Goal: Task Accomplishment & Management: Manage account settings

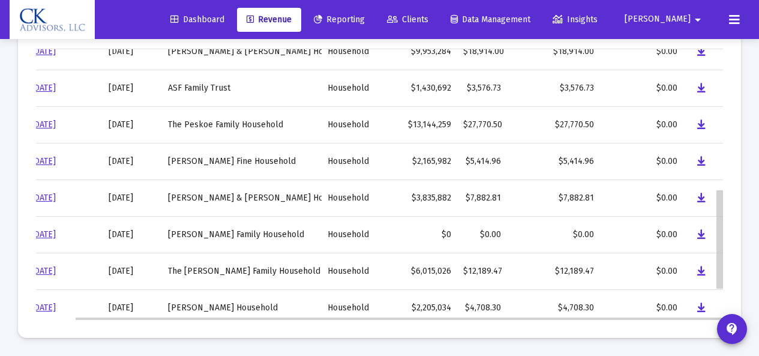
scroll to position [367, 41]
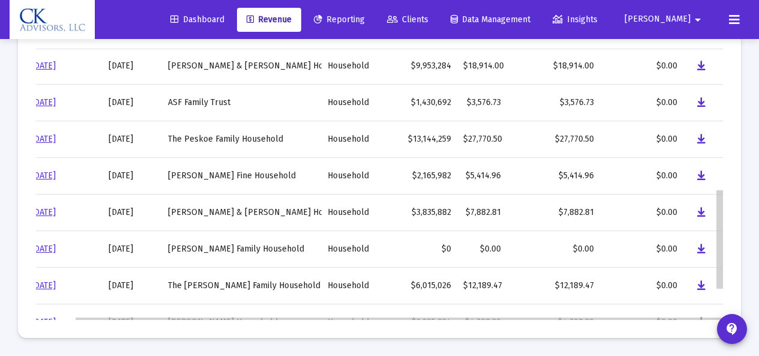
drag, startPoint x: 721, startPoint y: 247, endPoint x: 720, endPoint y: 206, distance: 40.8
click at [720, 201] on body "Dashboard Revenue Reporting Clients Data Management Insights [PERSON_NAME] Inte…" at bounding box center [379, 23] width 759 height 356
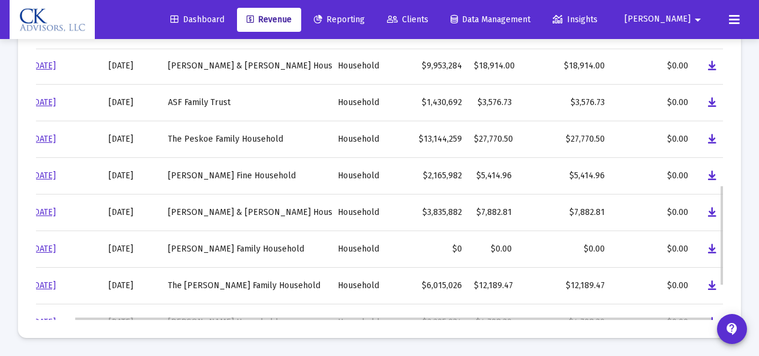
click at [53, 137] on link "[DATE]" at bounding box center [43, 139] width 25 height 10
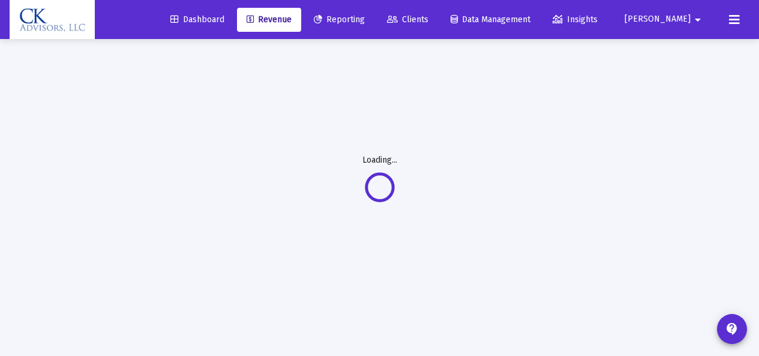
scroll to position [39, 0]
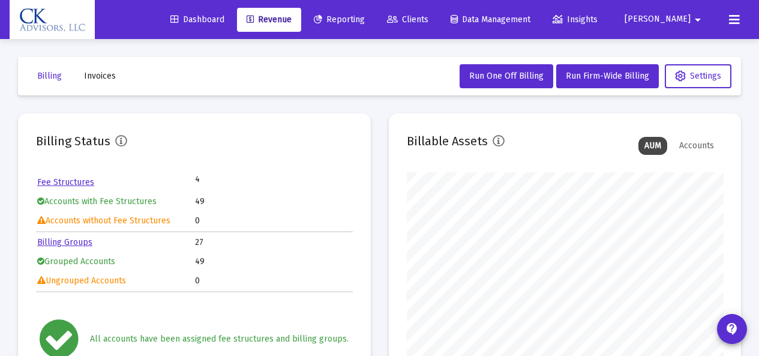
scroll to position [240, 316]
click at [292, 20] on span "Revenue" at bounding box center [269, 19] width 45 height 10
click at [103, 78] on span "Invoices" at bounding box center [100, 76] width 32 height 10
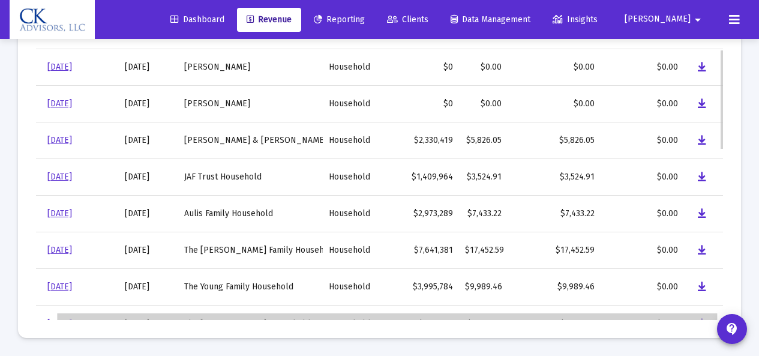
scroll to position [0, 26]
drag, startPoint x: 592, startPoint y: 317, endPoint x: 661, endPoint y: 309, distance: 69.5
click at [661, 201] on body "Dashboard Revenue Reporting Clients Data Management Insights [PERSON_NAME] Inte…" at bounding box center [379, 23] width 759 height 356
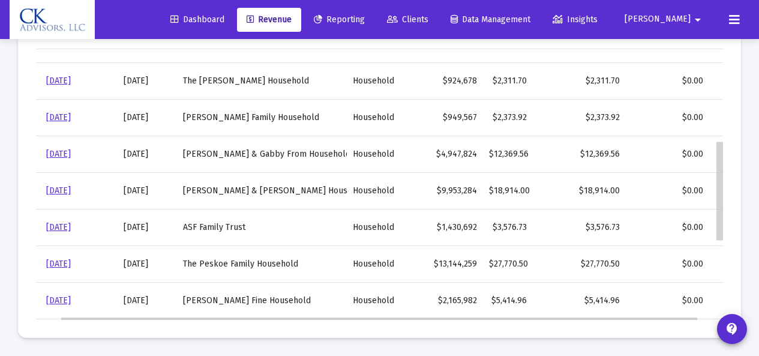
scroll to position [258, 26]
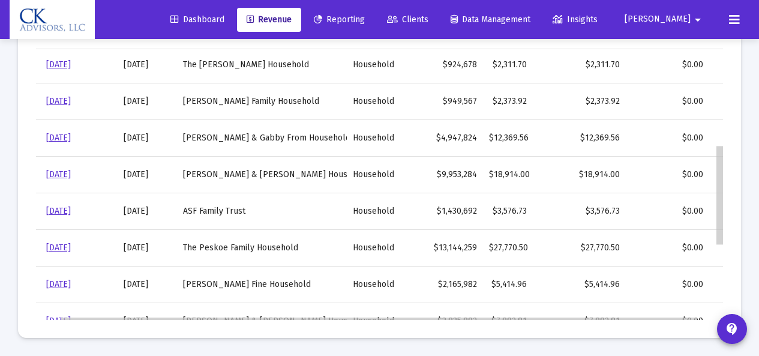
drag, startPoint x: 721, startPoint y: 122, endPoint x: 730, endPoint y: 224, distance: 102.4
click at [730, 201] on body "Dashboard Revenue Reporting Clients Data Management Insights [PERSON_NAME] Inte…" at bounding box center [379, 23] width 759 height 356
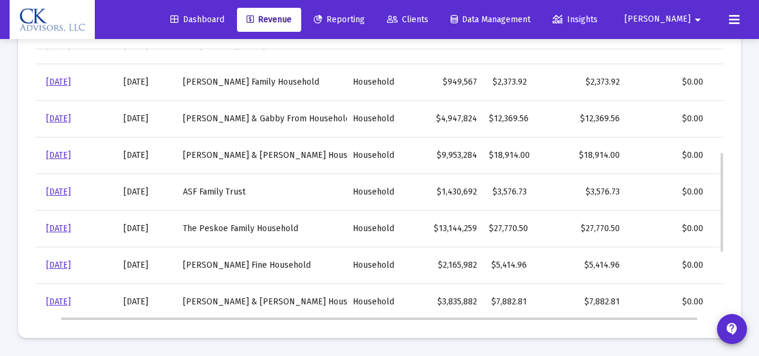
drag, startPoint x: 648, startPoint y: 316, endPoint x: 675, endPoint y: 316, distance: 27.0
click at [675, 316] on td "$0.00" at bounding box center [667, 302] width 83 height 37
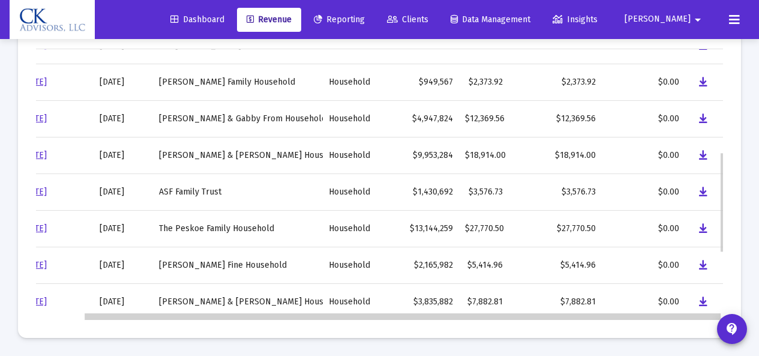
scroll to position [0, 52]
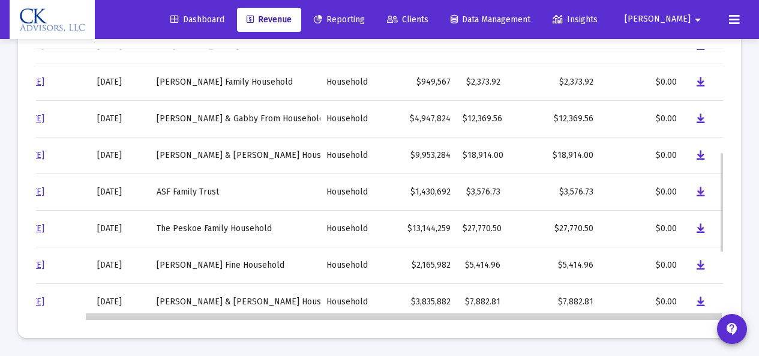
drag, startPoint x: 676, startPoint y: 316, endPoint x: 709, endPoint y: 315, distance: 33.0
click at [709, 201] on body "Dashboard Revenue Reporting Clients Data Management Insights [PERSON_NAME] Inte…" at bounding box center [379, 23] width 759 height 356
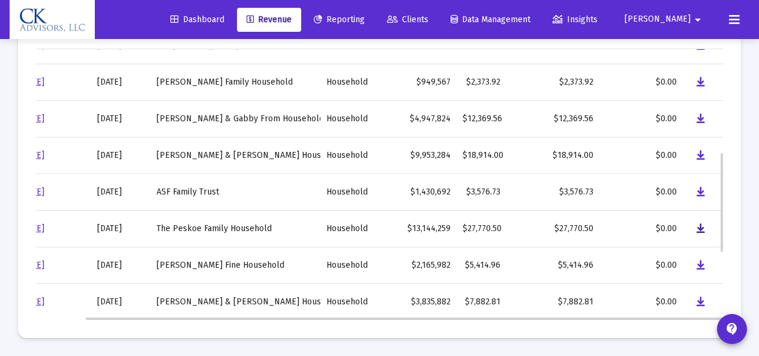
click at [702, 227] on icon "Data grid" at bounding box center [701, 228] width 8 height 14
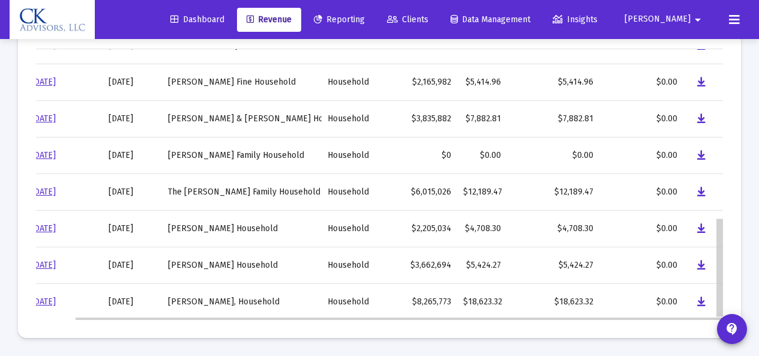
scroll to position [461, 41]
drag, startPoint x: 721, startPoint y: 208, endPoint x: 717, endPoint y: 291, distance: 83.5
click at [717, 201] on body "Dashboard Revenue Reporting Clients Data Management Insights [PERSON_NAME] Inte…" at bounding box center [379, 23] width 759 height 356
drag, startPoint x: 718, startPoint y: 272, endPoint x: 718, endPoint y: 286, distance: 13.8
click at [718, 201] on body "Dashboard Revenue Reporting Clients Data Management Insights [PERSON_NAME] Inte…" at bounding box center [379, 23] width 759 height 356
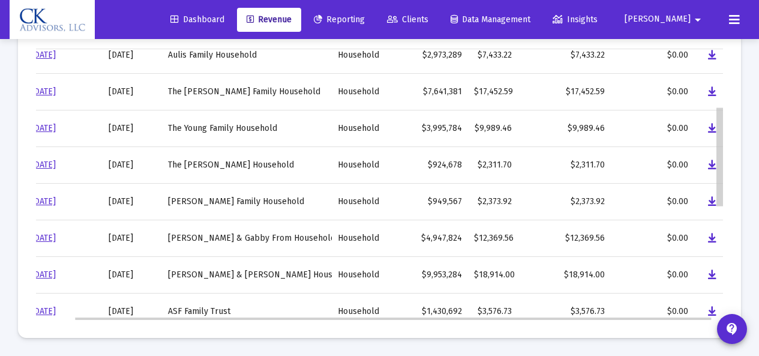
scroll to position [151, 41]
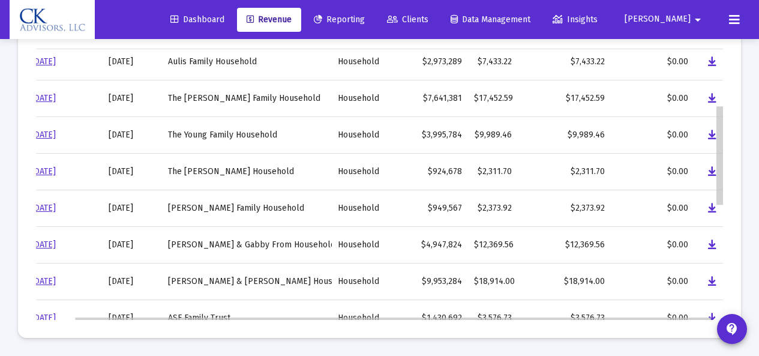
drag, startPoint x: 720, startPoint y: 300, endPoint x: 729, endPoint y: 182, distance: 118.0
click at [729, 182] on body "Dashboard Revenue Reporting Clients Data Management Insights [PERSON_NAME] Inte…" at bounding box center [379, 23] width 759 height 356
click at [711, 134] on icon "Data grid" at bounding box center [712, 135] width 8 height 14
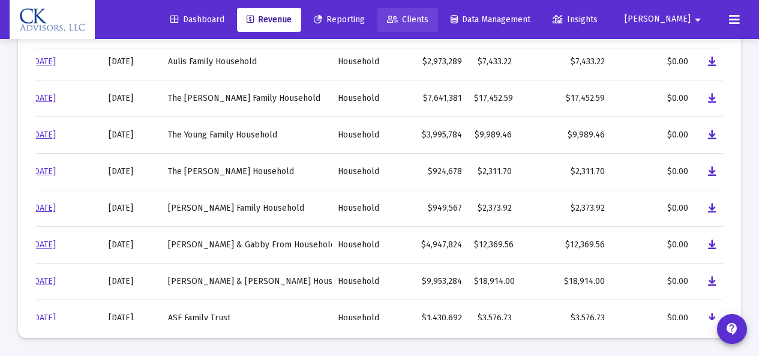
click at [429, 18] on span "Clients" at bounding box center [407, 19] width 41 height 10
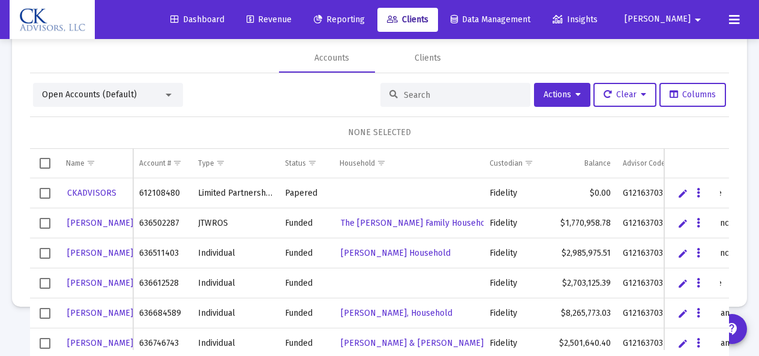
scroll to position [38, 0]
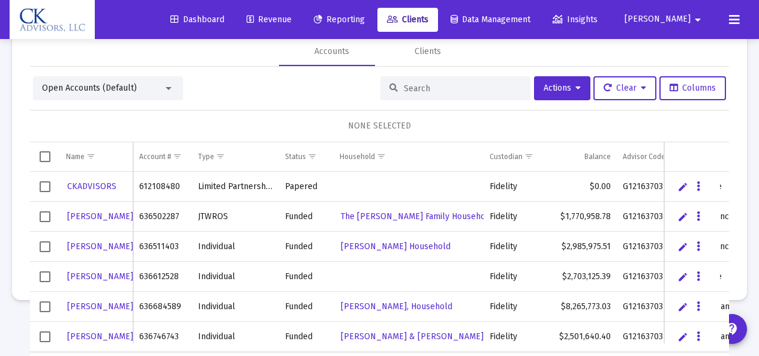
click at [47, 156] on span "Select all" at bounding box center [45, 156] width 11 height 11
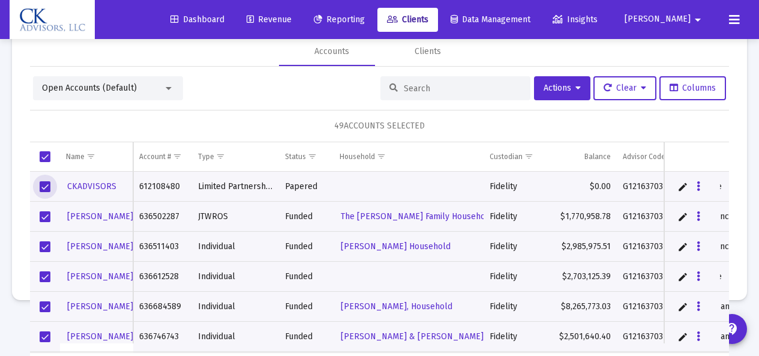
click at [46, 187] on span "Select row" at bounding box center [45, 186] width 11 height 11
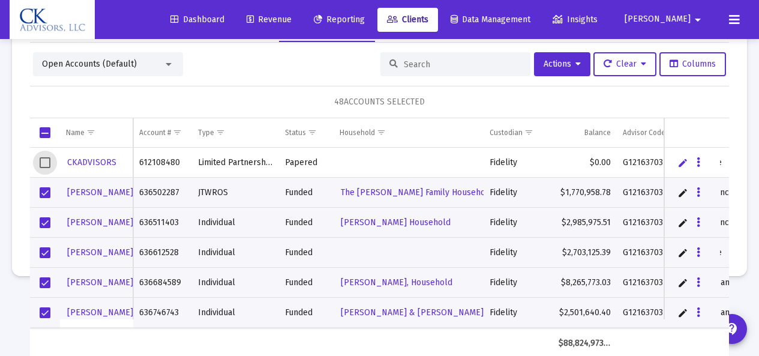
scroll to position [64, 0]
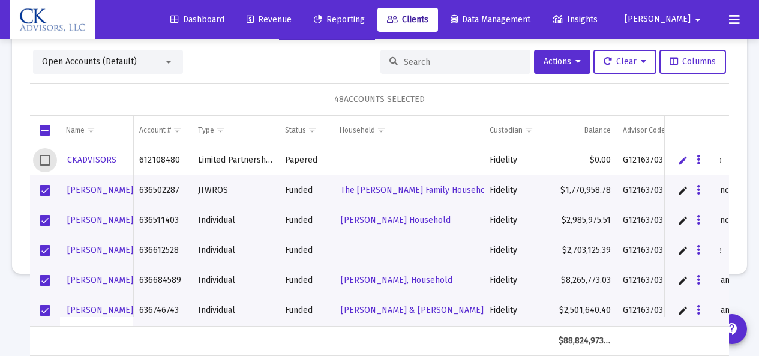
click at [44, 248] on span "Select row" at bounding box center [45, 250] width 11 height 11
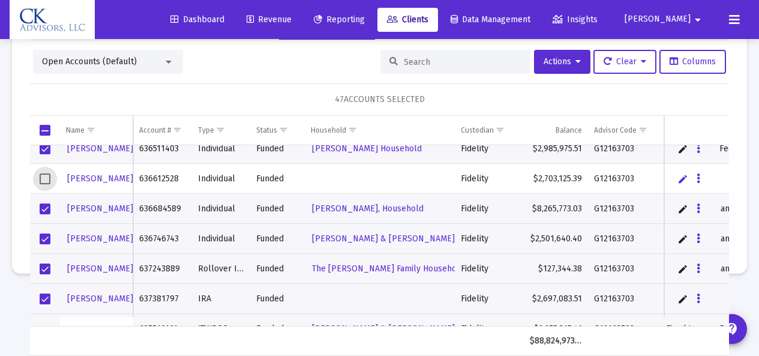
scroll to position [1290, 0]
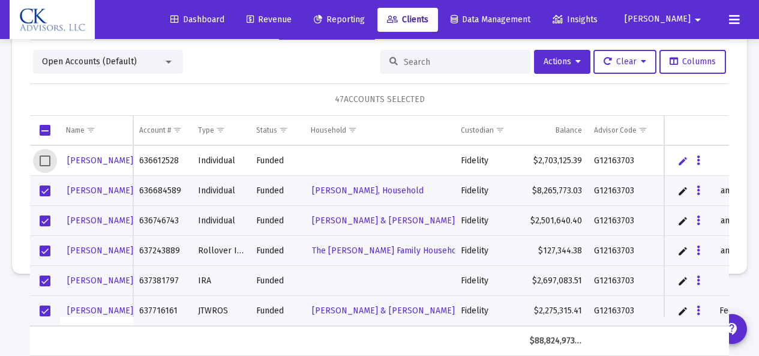
click at [48, 278] on span "Select row" at bounding box center [45, 280] width 11 height 11
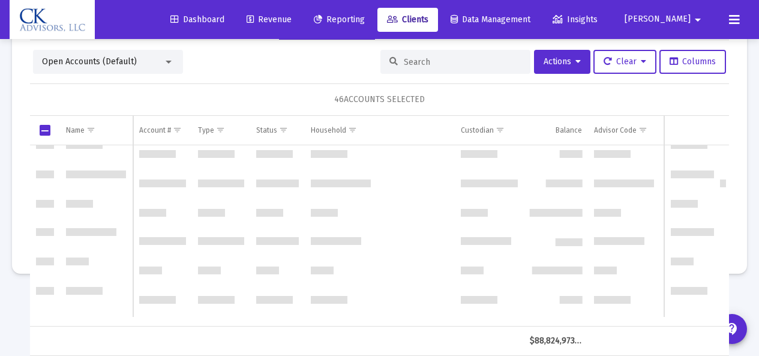
scroll to position [0, 0]
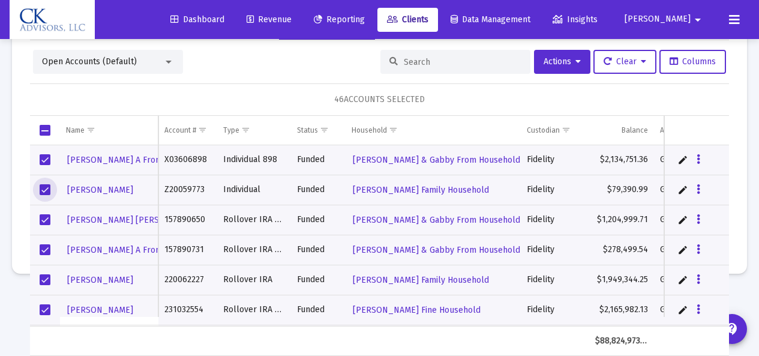
click at [42, 188] on span "Select row" at bounding box center [45, 189] width 11 height 11
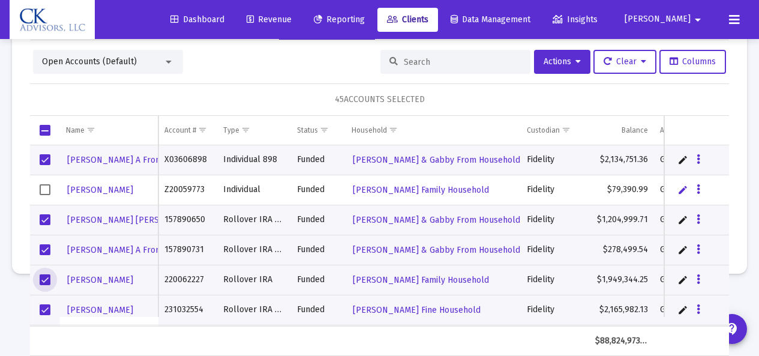
click at [45, 278] on span "Select row" at bounding box center [45, 279] width 11 height 11
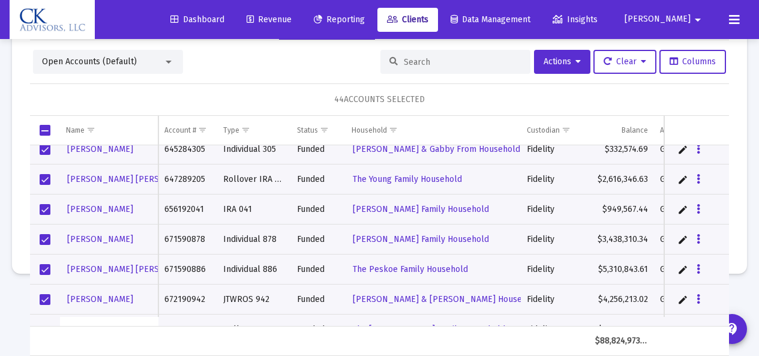
click at [50, 241] on span "Select row" at bounding box center [45, 239] width 11 height 11
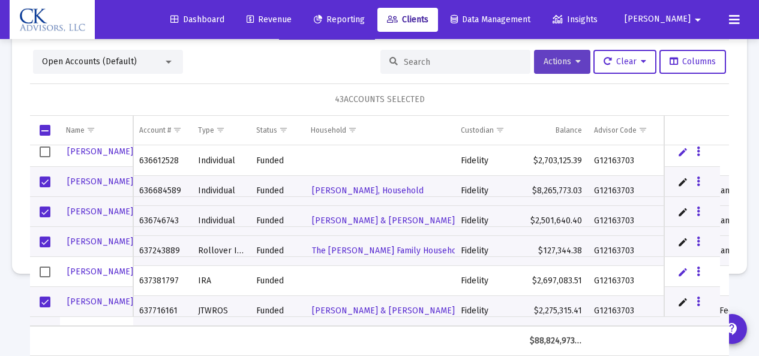
click at [553, 64] on span "Actions" at bounding box center [562, 61] width 37 height 10
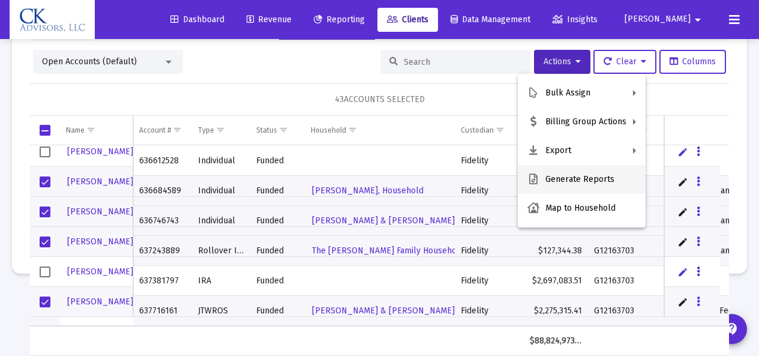
click at [576, 178] on button "Generate Reports" at bounding box center [582, 179] width 128 height 29
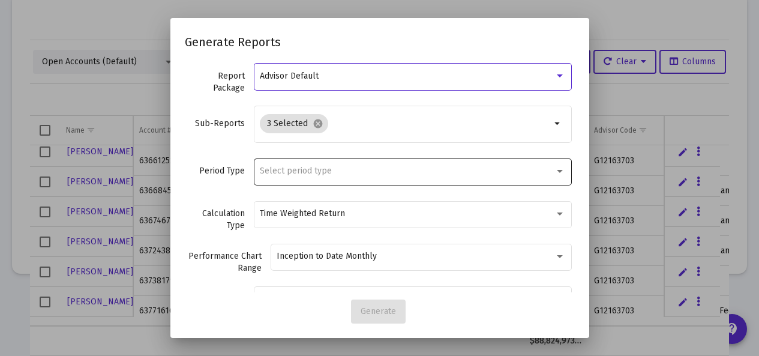
click at [557, 170] on div at bounding box center [560, 171] width 6 height 3
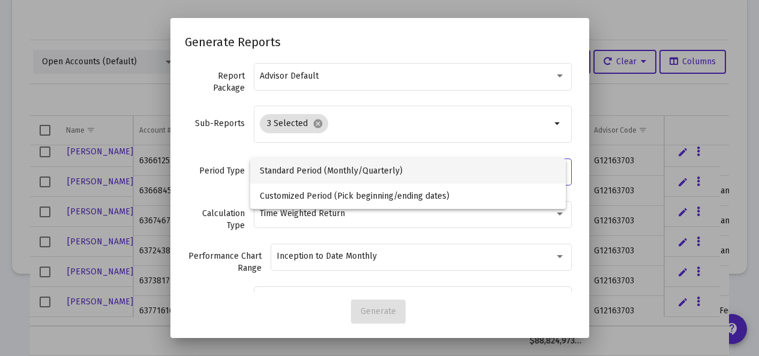
click at [358, 170] on span "Standard Period (Monthly/Quarterly)" at bounding box center [408, 170] width 297 height 25
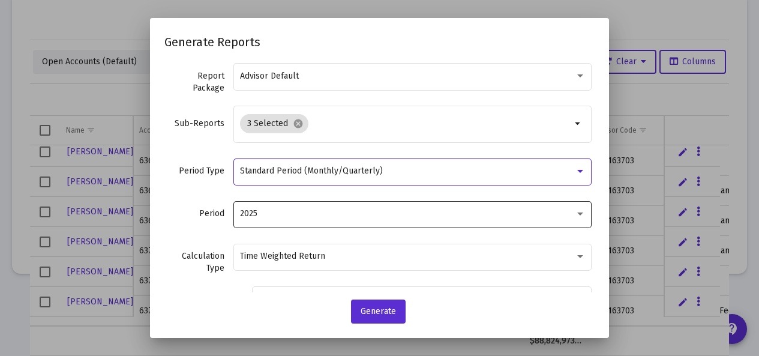
click at [577, 212] on div at bounding box center [580, 213] width 6 height 3
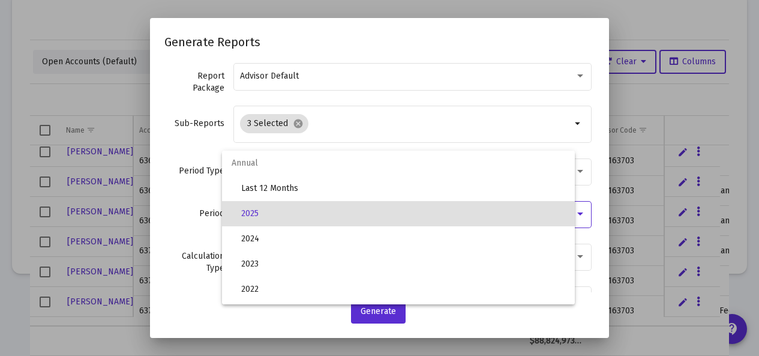
click at [519, 215] on span "2025" at bounding box center [403, 213] width 324 height 25
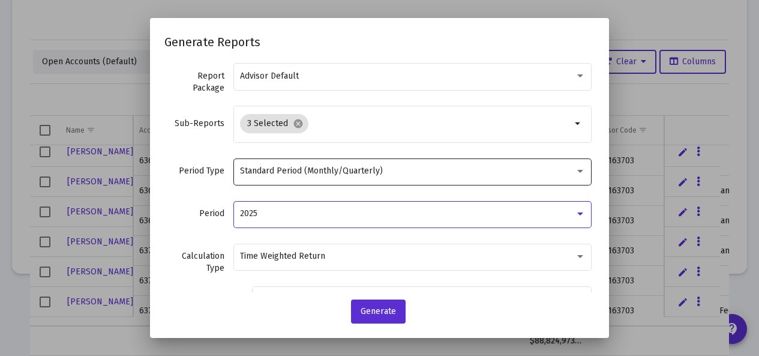
click at [575, 170] on div at bounding box center [580, 171] width 11 height 10
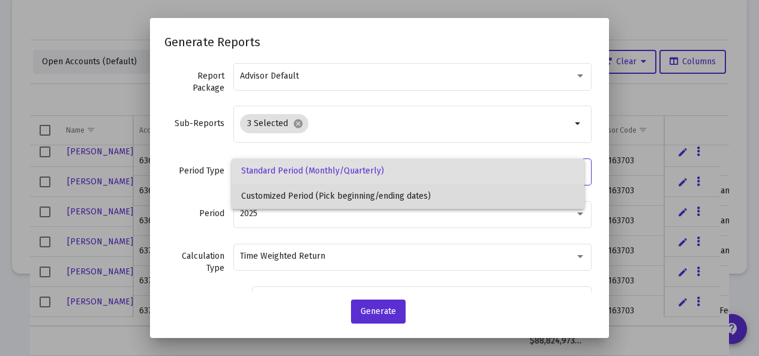
click at [394, 193] on span "Customized Period (Pick beginning/ending dates)" at bounding box center [407, 196] width 333 height 25
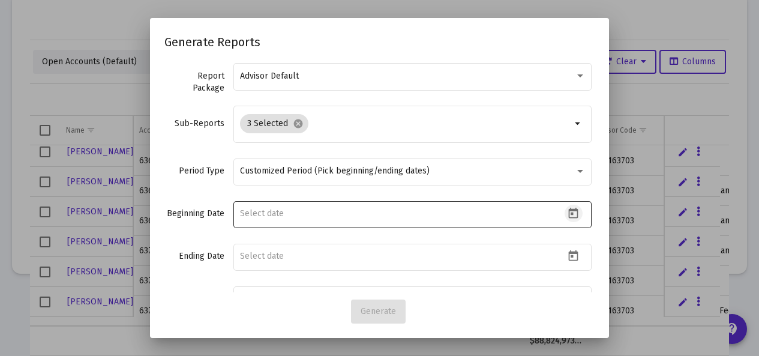
click at [569, 209] on icon "Open calendar" at bounding box center [574, 213] width 10 height 11
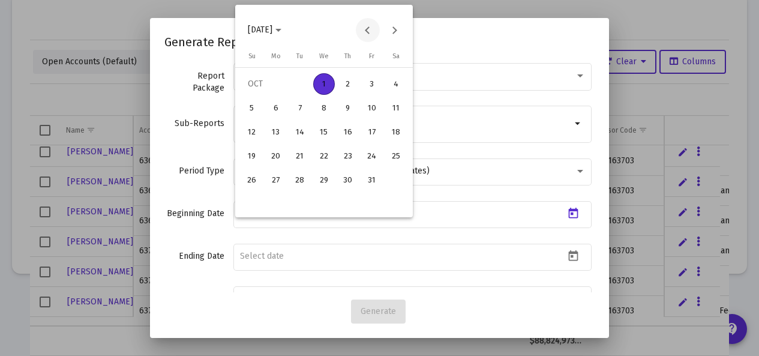
click at [367, 31] on button "Previous month" at bounding box center [368, 30] width 24 height 24
click at [367, 30] on button "Previous month" at bounding box center [368, 30] width 24 height 24
click at [295, 103] on div "1" at bounding box center [300, 108] width 22 height 22
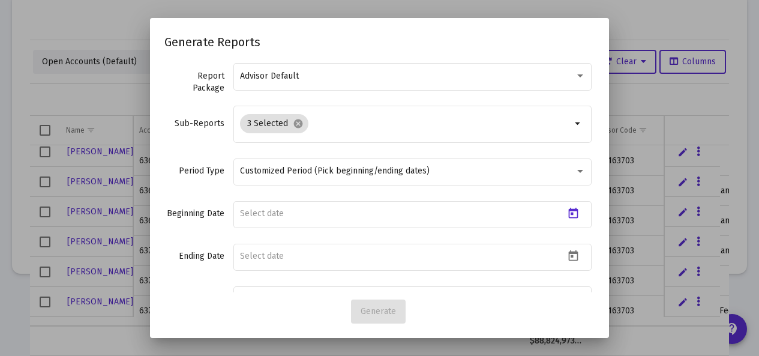
type input "[DATE]"
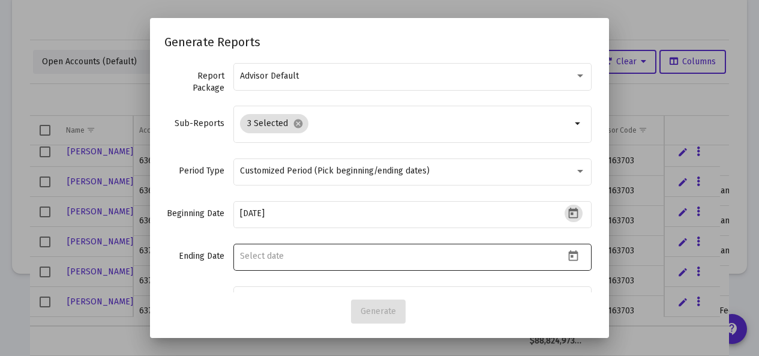
click at [567, 255] on icon "Open calendar" at bounding box center [573, 256] width 13 height 13
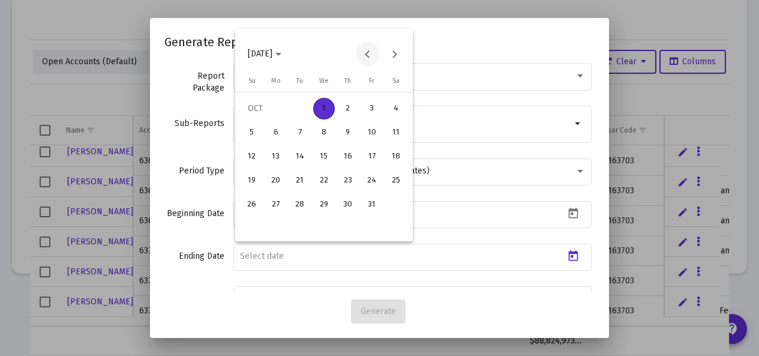
click at [370, 56] on button "Previous month" at bounding box center [368, 54] width 24 height 24
click at [301, 228] on div "30" at bounding box center [300, 229] width 22 height 22
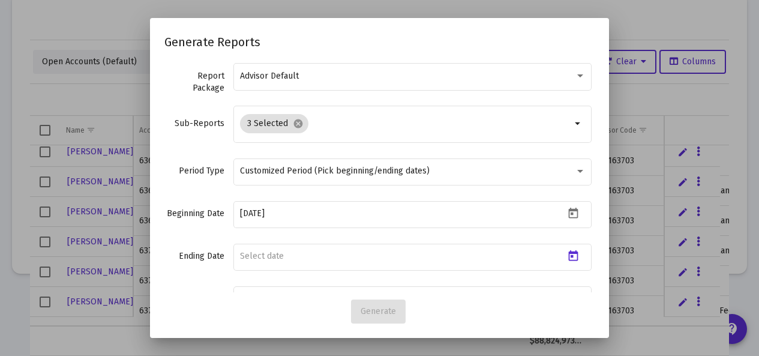
type input "[DATE]"
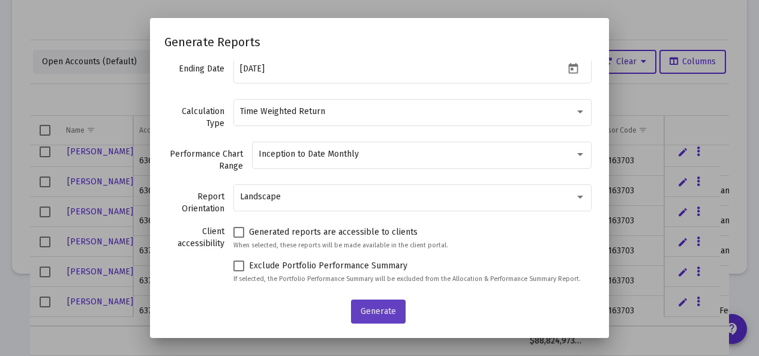
click at [372, 307] on span "Generate" at bounding box center [378, 311] width 35 height 10
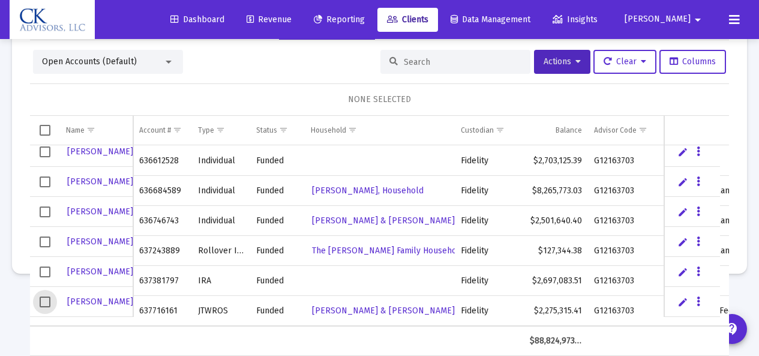
click at [44, 301] on span "Select row" at bounding box center [45, 302] width 11 height 11
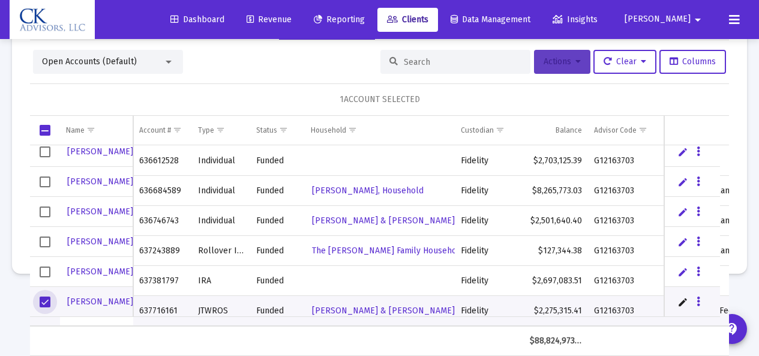
click at [544, 62] on span "Actions" at bounding box center [562, 61] width 37 height 10
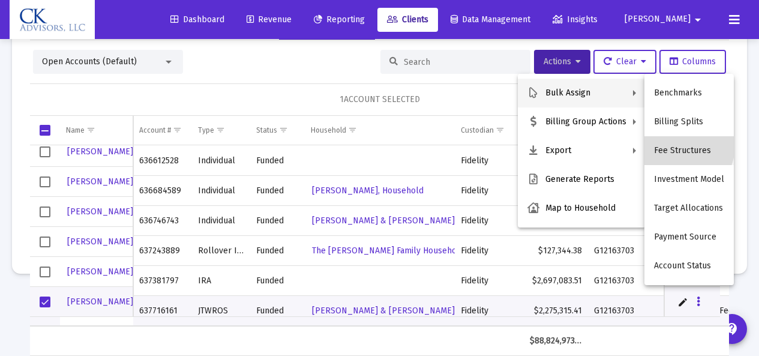
click at [681, 146] on button "Fee Structures" at bounding box center [689, 150] width 89 height 29
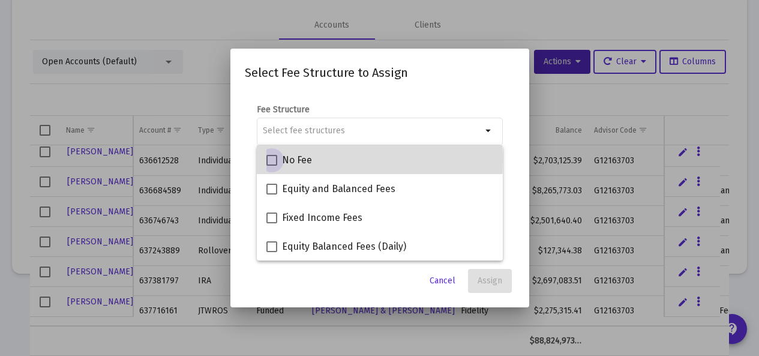
click at [274, 159] on span at bounding box center [271, 160] width 11 height 11
click at [272, 166] on input "No Fee" at bounding box center [271, 166] width 1 height 1
checkbox input "true"
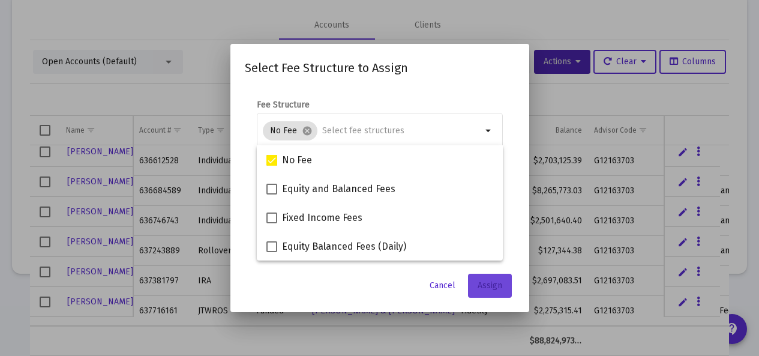
click at [501, 286] on span "Assign" at bounding box center [490, 285] width 25 height 10
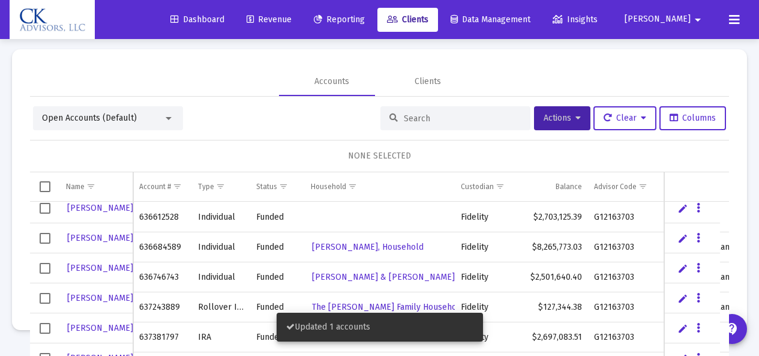
scroll to position [56, 0]
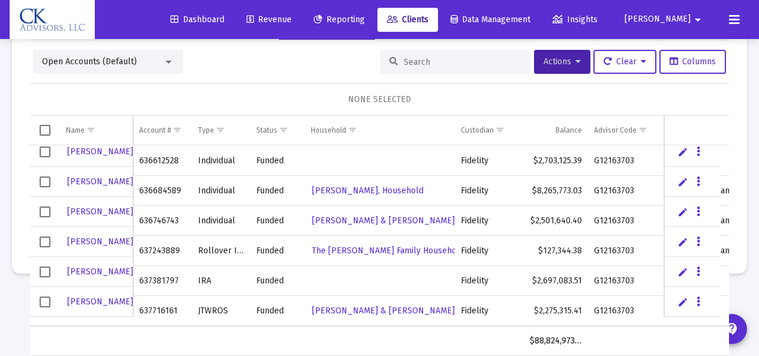
click at [292, 22] on span "Revenue" at bounding box center [269, 19] width 45 height 10
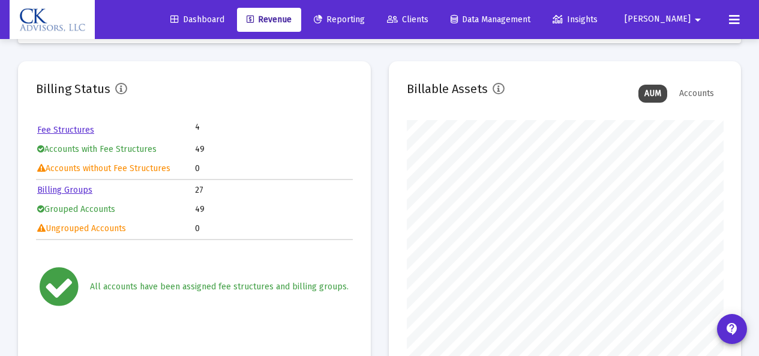
scroll to position [8, 0]
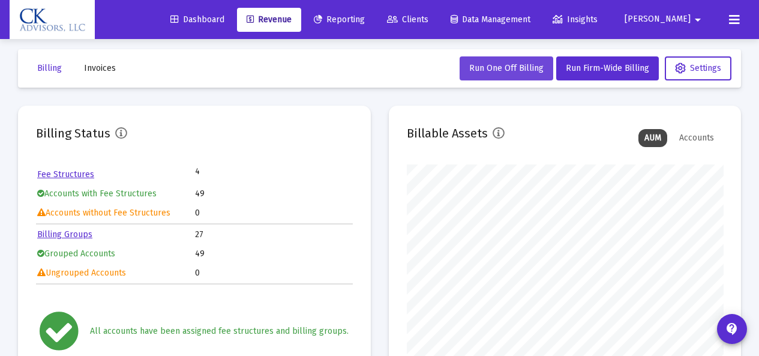
drag, startPoint x: 525, startPoint y: 55, endPoint x: 529, endPoint y: 61, distance: 6.8
click at [525, 56] on mat-toolbar-row "Billing Invoices Run One Off Billing Run Firm-Wide Billing Settings" at bounding box center [379, 68] width 723 height 38
click at [529, 65] on span "Run One Off Billing" at bounding box center [506, 68] width 74 height 10
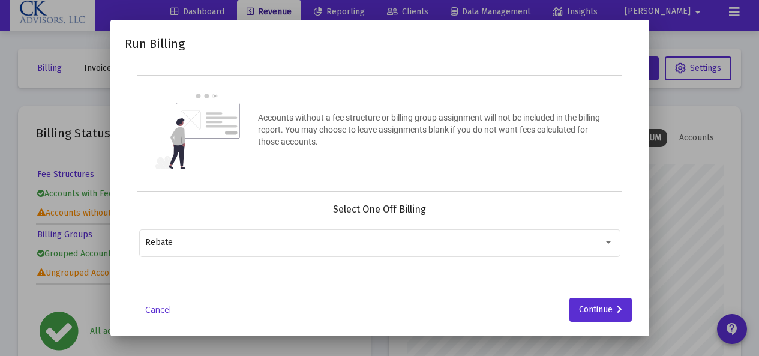
scroll to position [0, 0]
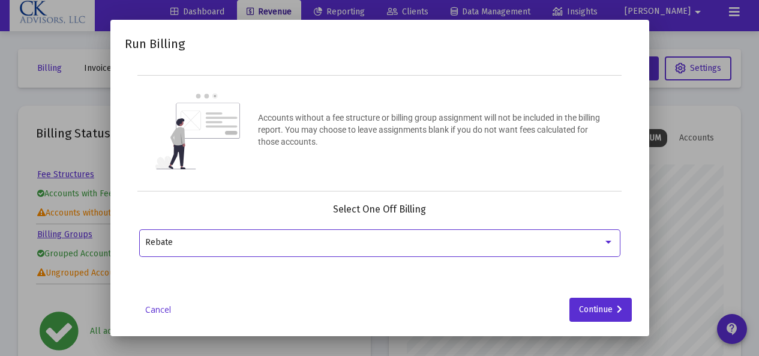
click at [605, 240] on div at bounding box center [608, 243] width 11 height 10
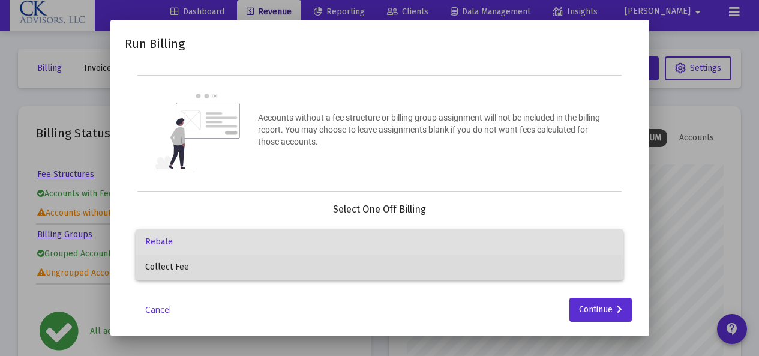
click at [249, 266] on span "Collect Fee" at bounding box center [379, 266] width 469 height 25
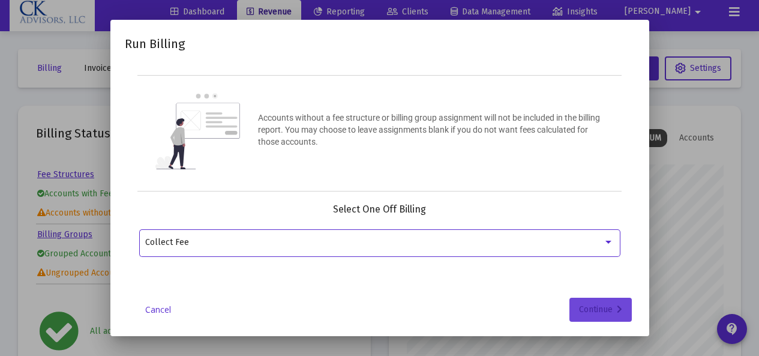
click at [596, 309] on div "Continue" at bounding box center [600, 310] width 43 height 24
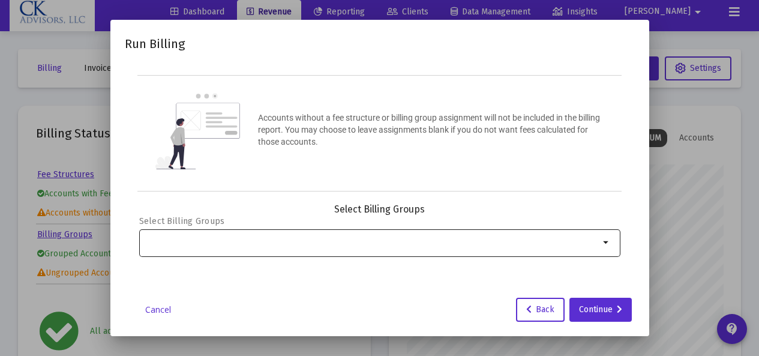
click at [606, 239] on mat-icon "arrow_drop_down" at bounding box center [607, 242] width 14 height 14
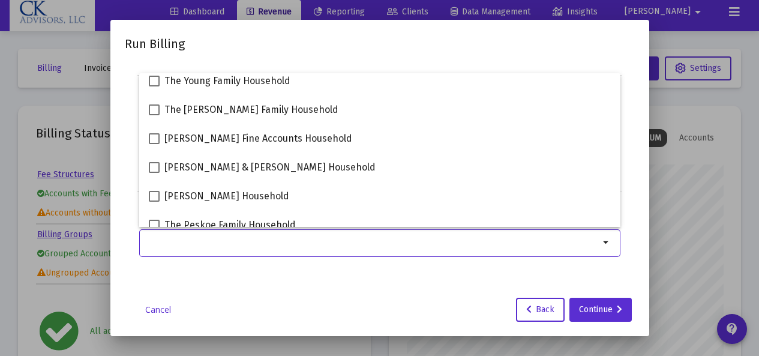
scroll to position [190, 0]
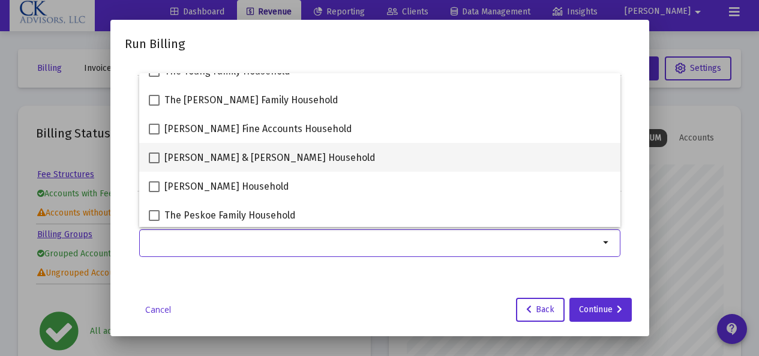
click at [154, 158] on span at bounding box center [154, 157] width 11 height 11
click at [154, 163] on input "[PERSON_NAME] & [PERSON_NAME] Household" at bounding box center [154, 163] width 1 height 1
checkbox input "true"
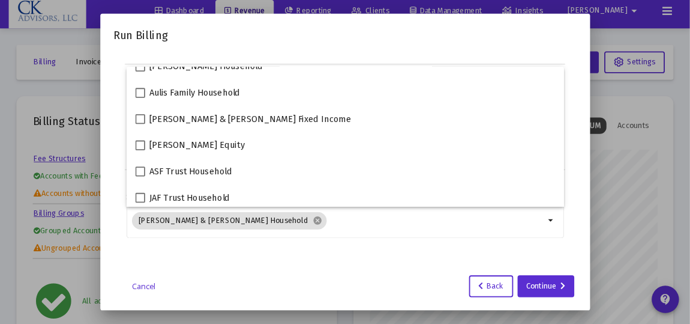
scroll to position [567, 0]
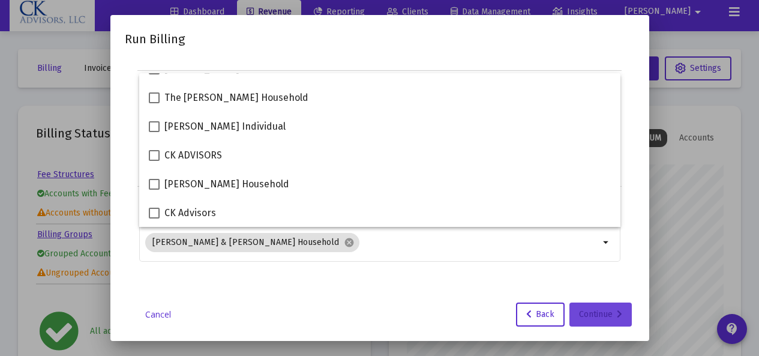
click at [601, 313] on div "Continue" at bounding box center [600, 315] width 43 height 24
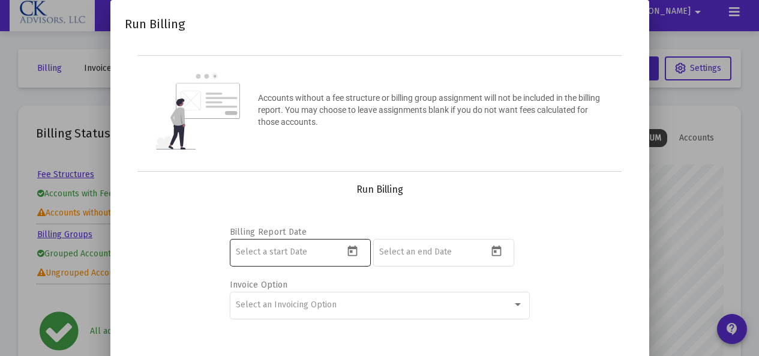
click at [354, 252] on icon "Open calendar" at bounding box center [352, 251] width 13 height 13
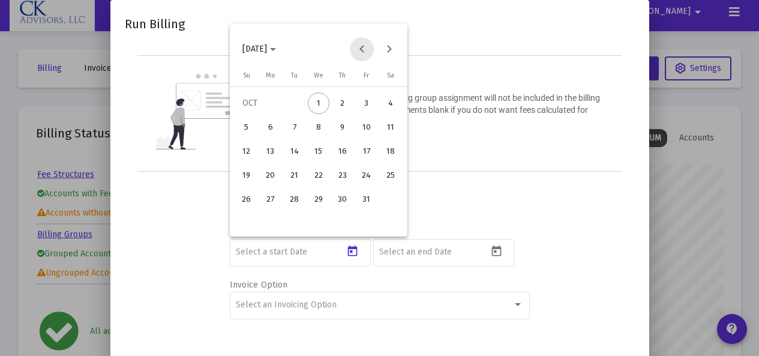
click at [361, 47] on button "Previous month" at bounding box center [362, 49] width 24 height 24
click at [297, 124] on div "1" at bounding box center [295, 127] width 22 height 22
type input "[DATE]"
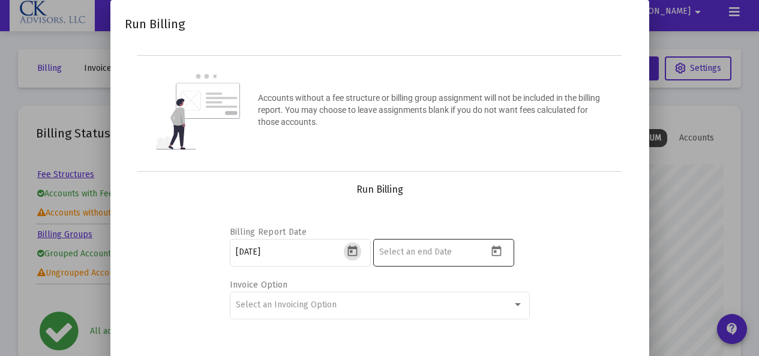
click at [497, 251] on icon "Open calendar" at bounding box center [496, 251] width 13 height 13
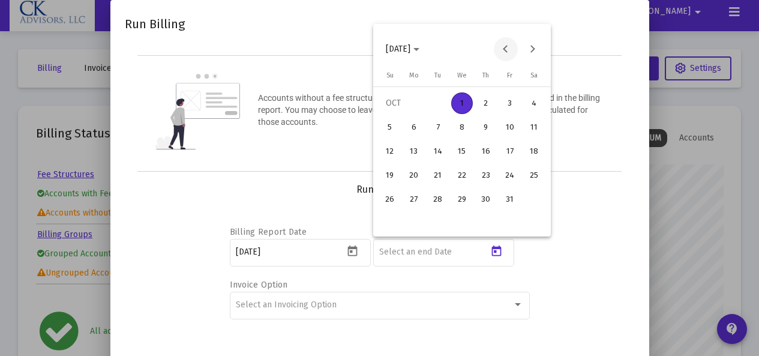
click at [505, 50] on button "Previous month" at bounding box center [506, 49] width 24 height 24
click at [435, 223] on div "30" at bounding box center [438, 223] width 22 height 22
type input "[DATE]"
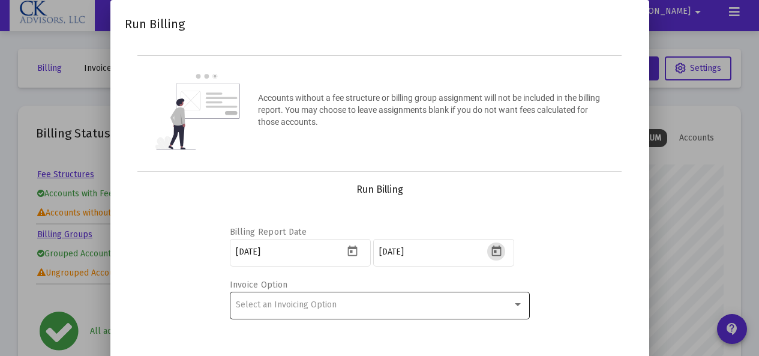
click at [519, 306] on div at bounding box center [518, 304] width 6 height 3
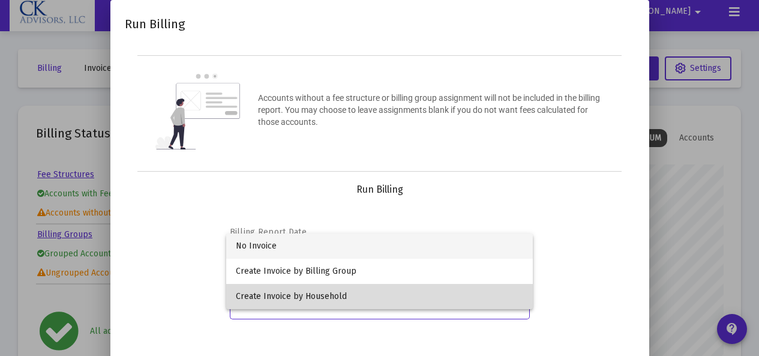
click at [338, 297] on span "Create Invoice by Household" at bounding box center [379, 296] width 287 height 25
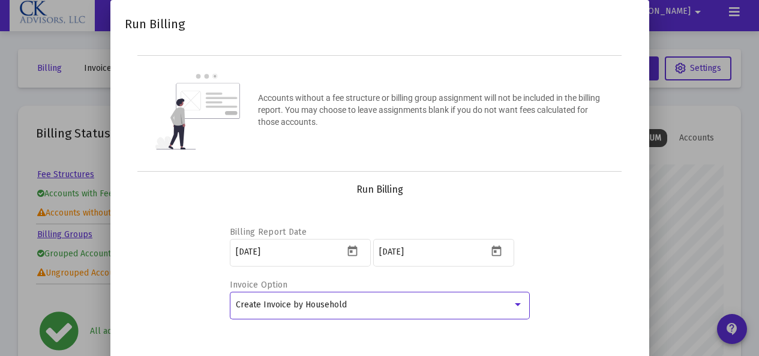
click at [612, 355] on div "Run Billing Billing Report Date [DATE] [DATE] Invoice Option Create Invoice by …" at bounding box center [380, 272] width 510 height 176
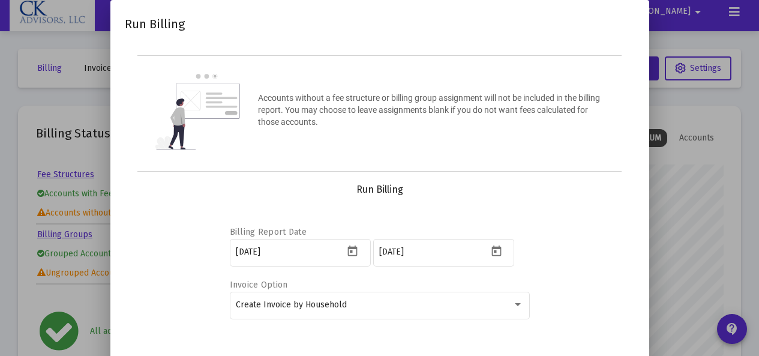
click at [613, 355] on div "Run Billing Billing Report Date [DATE] [DATE] Invoice Option Create Invoice by …" at bounding box center [380, 272] width 510 height 176
click at [579, 355] on div "Run Billing Billing Report Date [DATE] [DATE] Invoice Option Create Invoice by …" at bounding box center [380, 272] width 510 height 176
drag, startPoint x: 167, startPoint y: 355, endPoint x: 545, endPoint y: 355, distance: 378.1
click at [542, 355] on div "Run Billing Billing Report Date [DATE] [DATE] Invoice Option Create Invoice by …" at bounding box center [380, 272] width 510 height 176
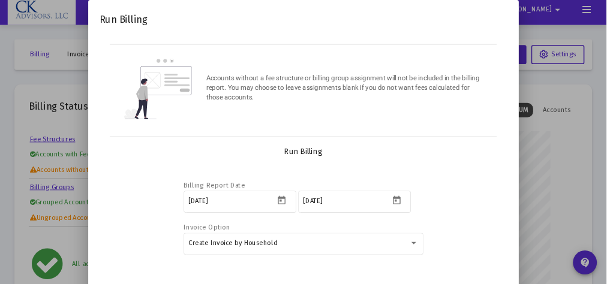
scroll to position [240, 282]
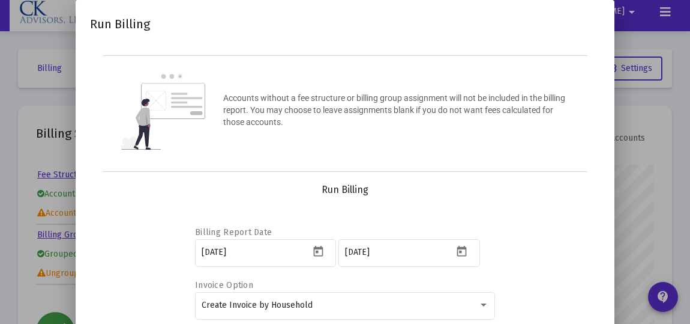
drag, startPoint x: 696, startPoint y: 0, endPoint x: 426, endPoint y: 134, distance: 301.7
click at [424, 134] on div "Accounts without a fee structure or billing group assignment will not be includ…" at bounding box center [345, 113] width 485 height 116
drag, startPoint x: 612, startPoint y: 80, endPoint x: 616, endPoint y: 158, distance: 78.2
click at [616, 158] on div "Run Billing Accounts without a fee structure or billing group assignment will n…" at bounding box center [345, 162] width 690 height 324
click at [582, 149] on div "Accounts without a fee structure or billing group assignment will not be includ…" at bounding box center [345, 113] width 485 height 116
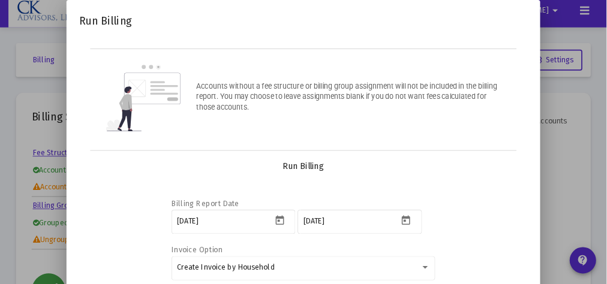
scroll to position [240, 241]
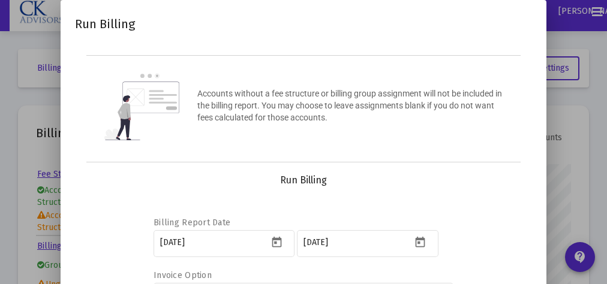
drag, startPoint x: 679, startPoint y: 0, endPoint x: 385, endPoint y: 194, distance: 352.2
click at [385, 194] on div "Billing Report Date [DATE] [DATE] Invoice Option Create Invoice by Household" at bounding box center [303, 262] width 429 height 150
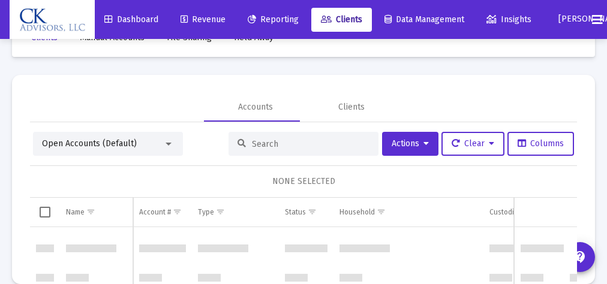
scroll to position [1196, 0]
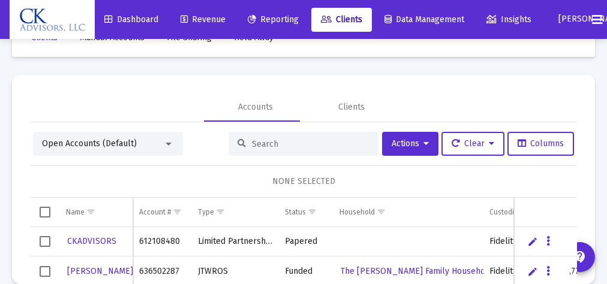
scroll to position [31, 0]
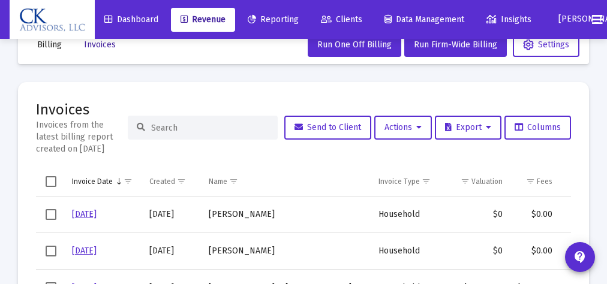
click at [95, 44] on span "Invoices" at bounding box center [100, 45] width 32 height 10
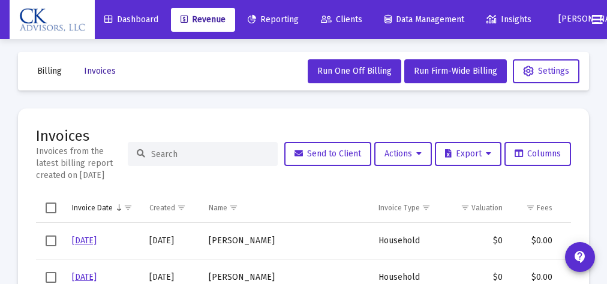
scroll to position [0, 0]
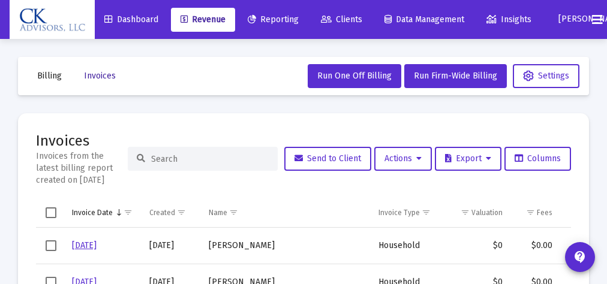
click at [102, 73] on span "Invoices" at bounding box center [100, 76] width 32 height 10
click at [101, 78] on span "Invoices" at bounding box center [100, 76] width 32 height 10
click at [101, 77] on span "Invoices" at bounding box center [100, 76] width 32 height 10
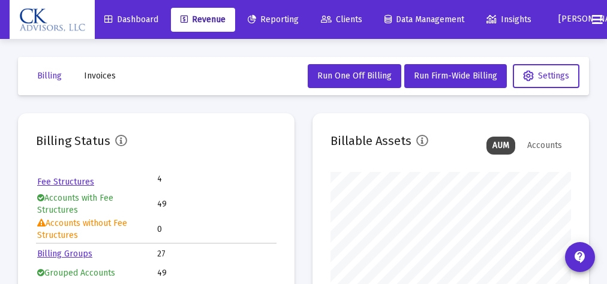
scroll to position [240, 241]
click at [100, 77] on span "Invoices" at bounding box center [100, 76] width 32 height 10
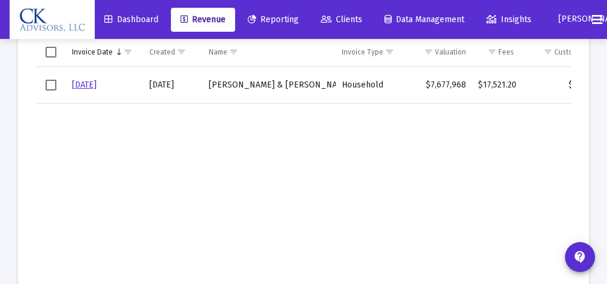
scroll to position [166, 0]
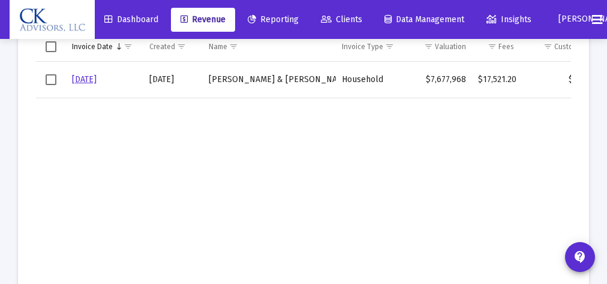
drag, startPoint x: 385, startPoint y: 284, endPoint x: 459, endPoint y: 272, distance: 74.7
click at [387, 284] on td "Data grid" at bounding box center [370, 215] width 69 height 234
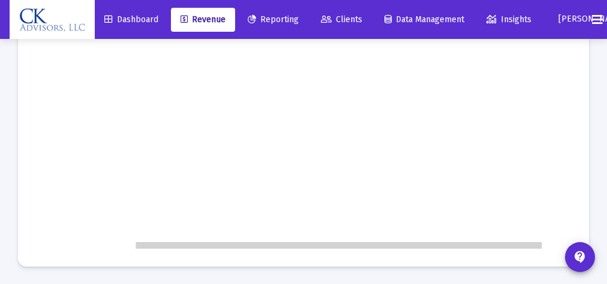
scroll to position [0, 148]
drag, startPoint x: 373, startPoint y: 241, endPoint x: 499, endPoint y: 247, distance: 126.8
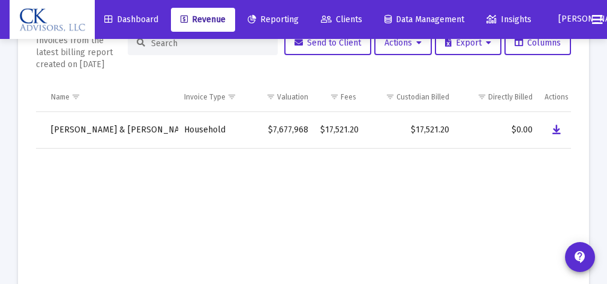
scroll to position [110, 0]
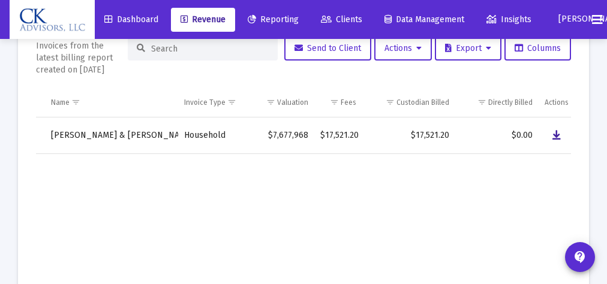
click at [556, 134] on icon "Data grid" at bounding box center [557, 135] width 8 height 14
click at [559, 132] on icon "Data grid" at bounding box center [557, 135] width 8 height 14
click at [354, 22] on span "Clients" at bounding box center [341, 19] width 41 height 10
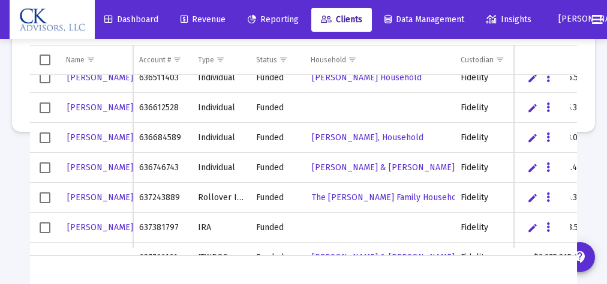
scroll to position [1290, 0]
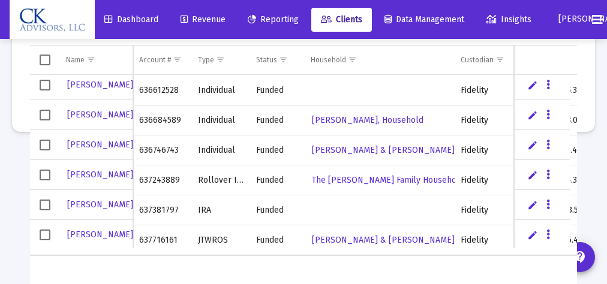
click at [43, 230] on span "Select row" at bounding box center [45, 235] width 11 height 11
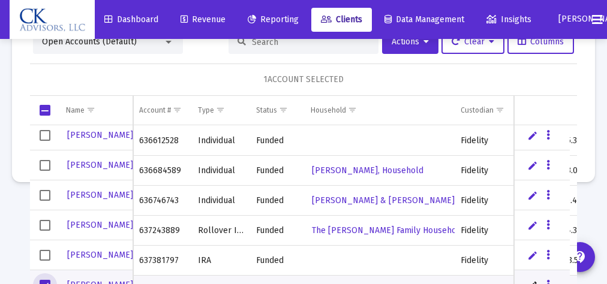
scroll to position [0, 0]
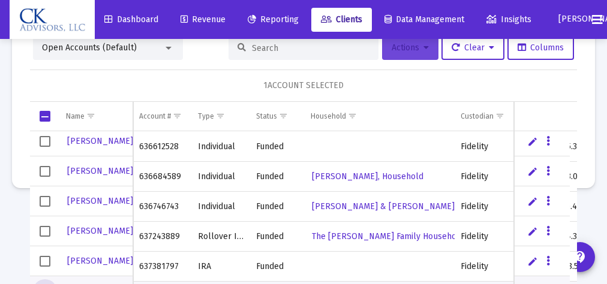
click at [384, 41] on button "Actions" at bounding box center [410, 48] width 56 height 24
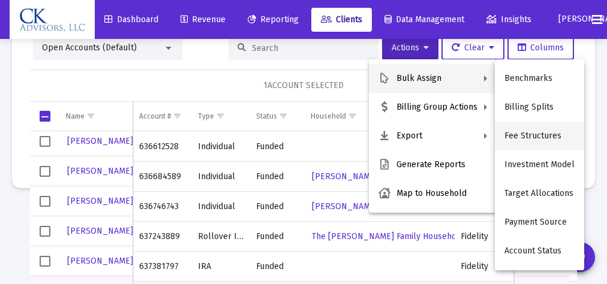
click at [540, 133] on button "Fee Structures" at bounding box center [539, 136] width 89 height 29
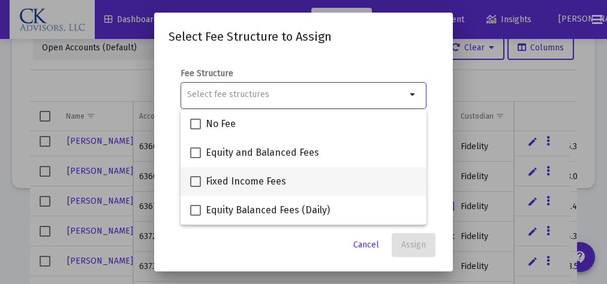
click at [194, 181] on span at bounding box center [195, 181] width 11 height 11
click at [195, 187] on input "Fixed Income Fees" at bounding box center [195, 187] width 1 height 1
checkbox input "true"
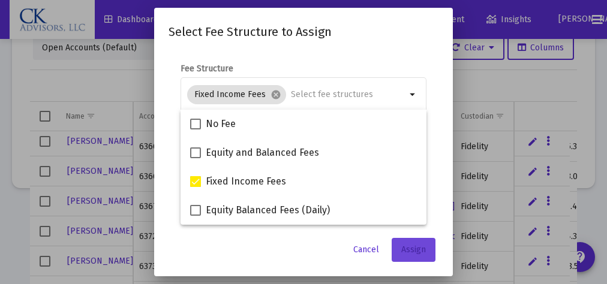
click at [417, 257] on button "Assign" at bounding box center [414, 250] width 44 height 24
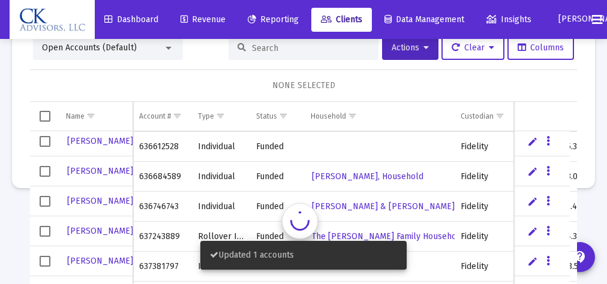
scroll to position [1289, 0]
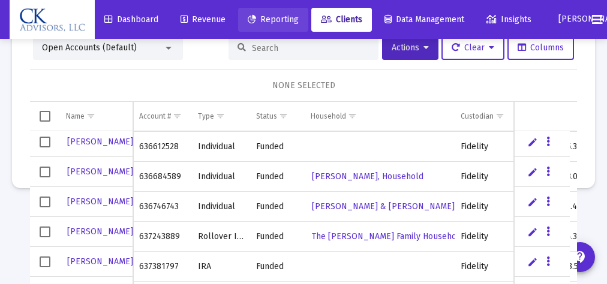
click at [280, 19] on span "Reporting" at bounding box center [273, 19] width 51 height 10
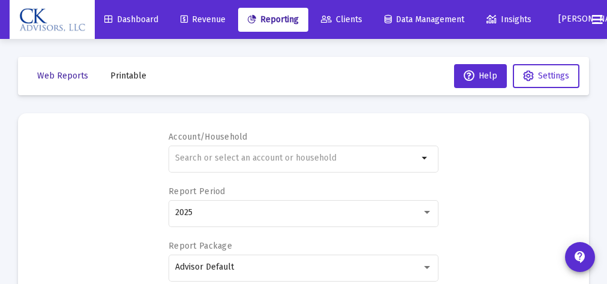
click at [56, 76] on span "Web Reports" at bounding box center [62, 76] width 51 height 10
click at [120, 77] on span "Printable" at bounding box center [128, 76] width 36 height 10
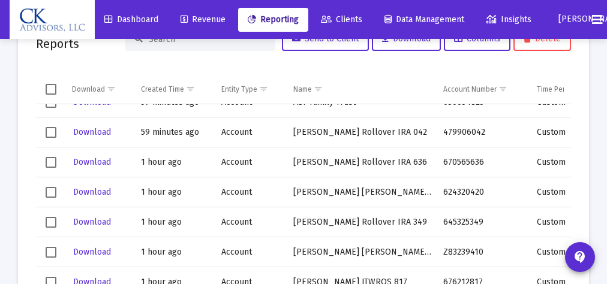
scroll to position [430, 0]
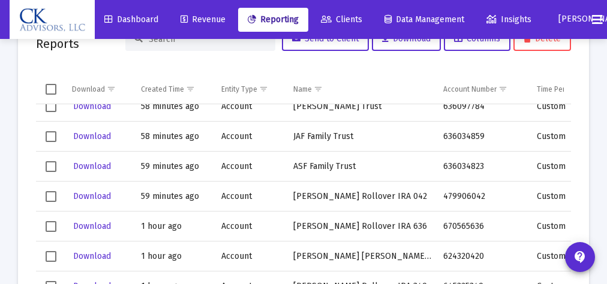
click at [53, 166] on span "Select row" at bounding box center [51, 166] width 11 height 11
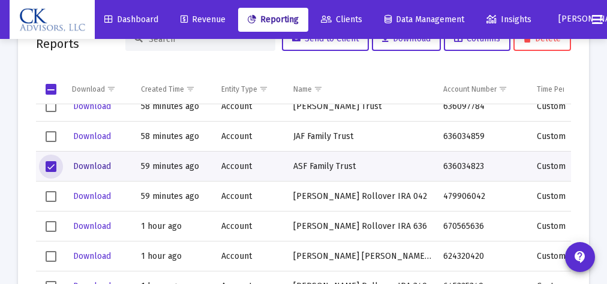
click at [91, 166] on span "Download" at bounding box center [92, 166] width 38 height 10
click at [49, 161] on span "Select row" at bounding box center [51, 166] width 11 height 11
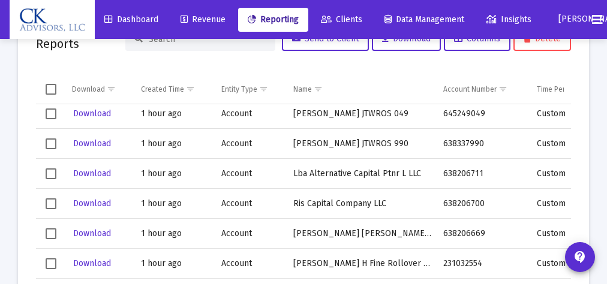
scroll to position [1017, 0]
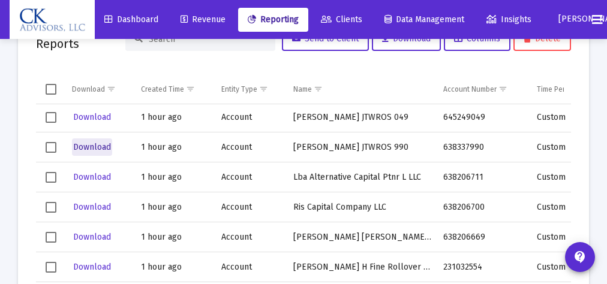
click at [89, 145] on span "Download" at bounding box center [92, 147] width 38 height 10
click at [50, 119] on span "Select row" at bounding box center [51, 117] width 11 height 11
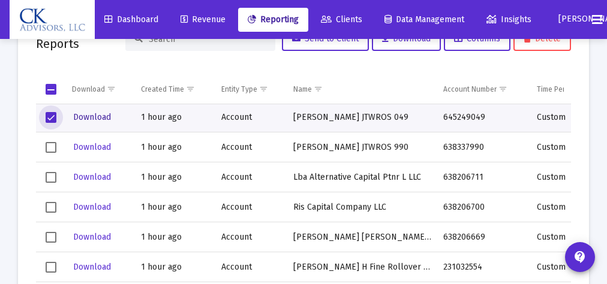
click at [98, 118] on span "Download" at bounding box center [92, 117] width 38 height 10
click at [50, 118] on span "Select row" at bounding box center [51, 117] width 11 height 11
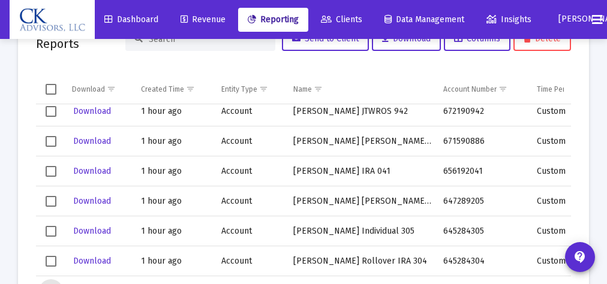
scroll to position [825, 0]
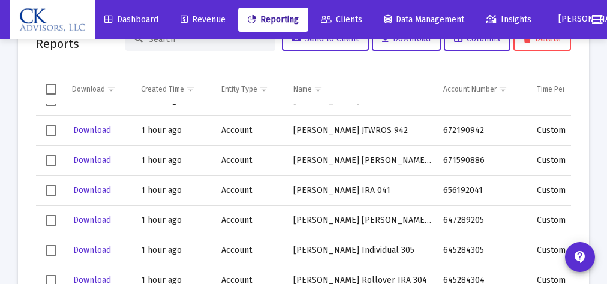
click at [50, 190] on span "Select row" at bounding box center [51, 190] width 11 height 11
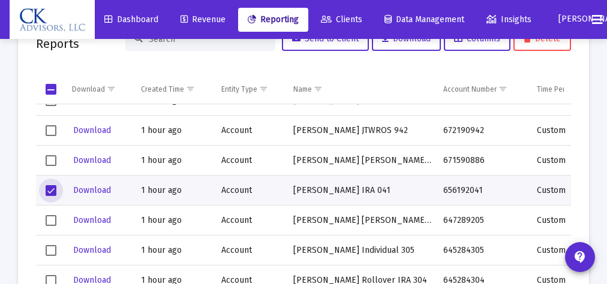
click at [51, 189] on span "Select row" at bounding box center [51, 190] width 11 height 11
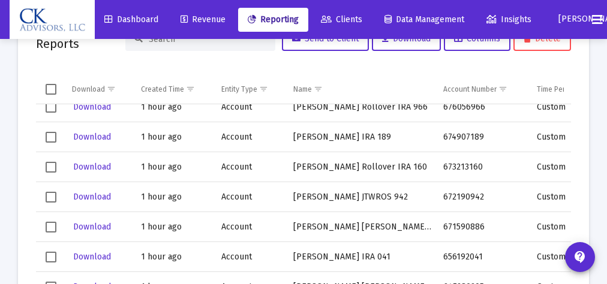
scroll to position [752, 0]
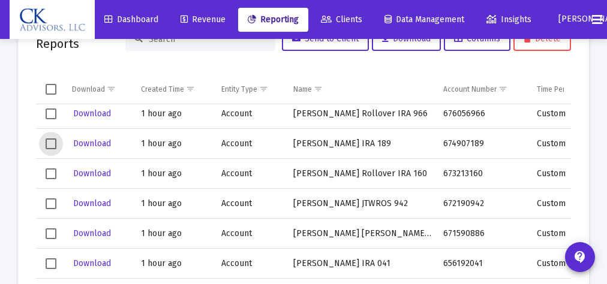
click at [50, 145] on span "Select row" at bounding box center [51, 144] width 11 height 11
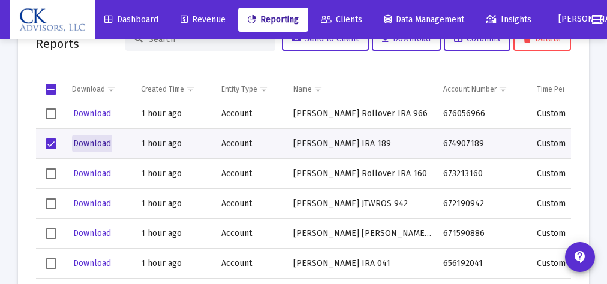
click at [96, 143] on span "Download" at bounding box center [92, 144] width 38 height 10
click at [48, 140] on span "Select row" at bounding box center [51, 144] width 11 height 11
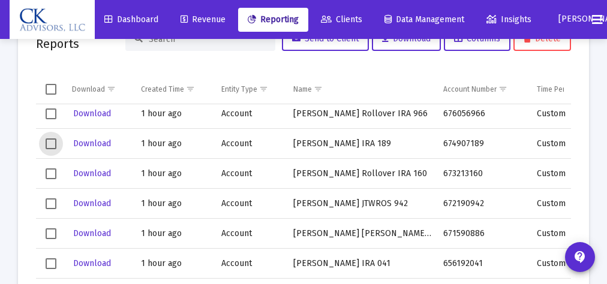
click at [50, 262] on span "Select row" at bounding box center [51, 264] width 11 height 11
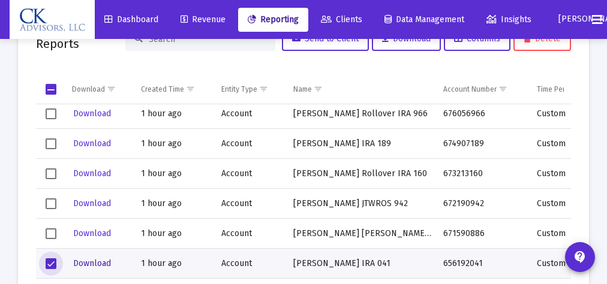
click at [96, 263] on span "Download" at bounding box center [92, 264] width 38 height 10
